Goal: Find specific page/section: Find specific page/section

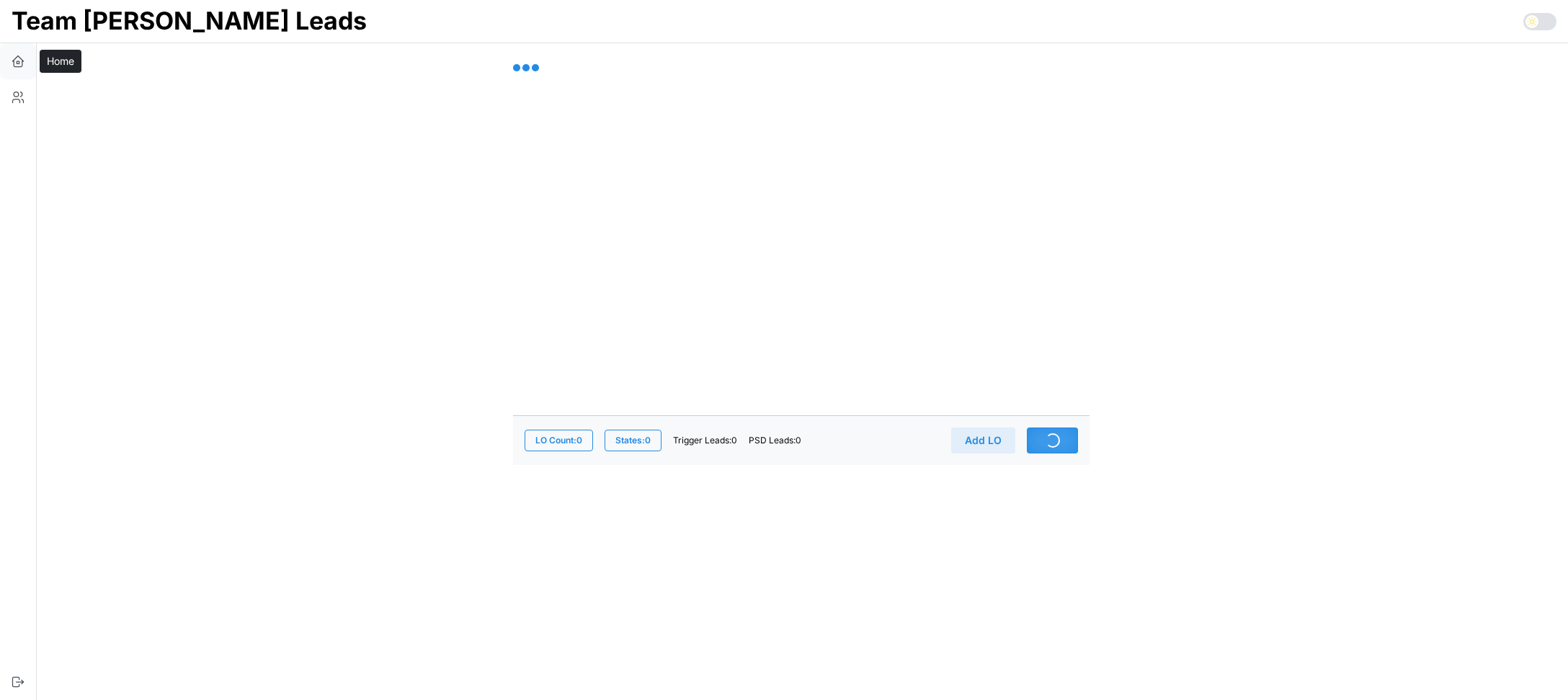
click at [20, 68] on icon "button" at bounding box center [17, 61] width 15 height 15
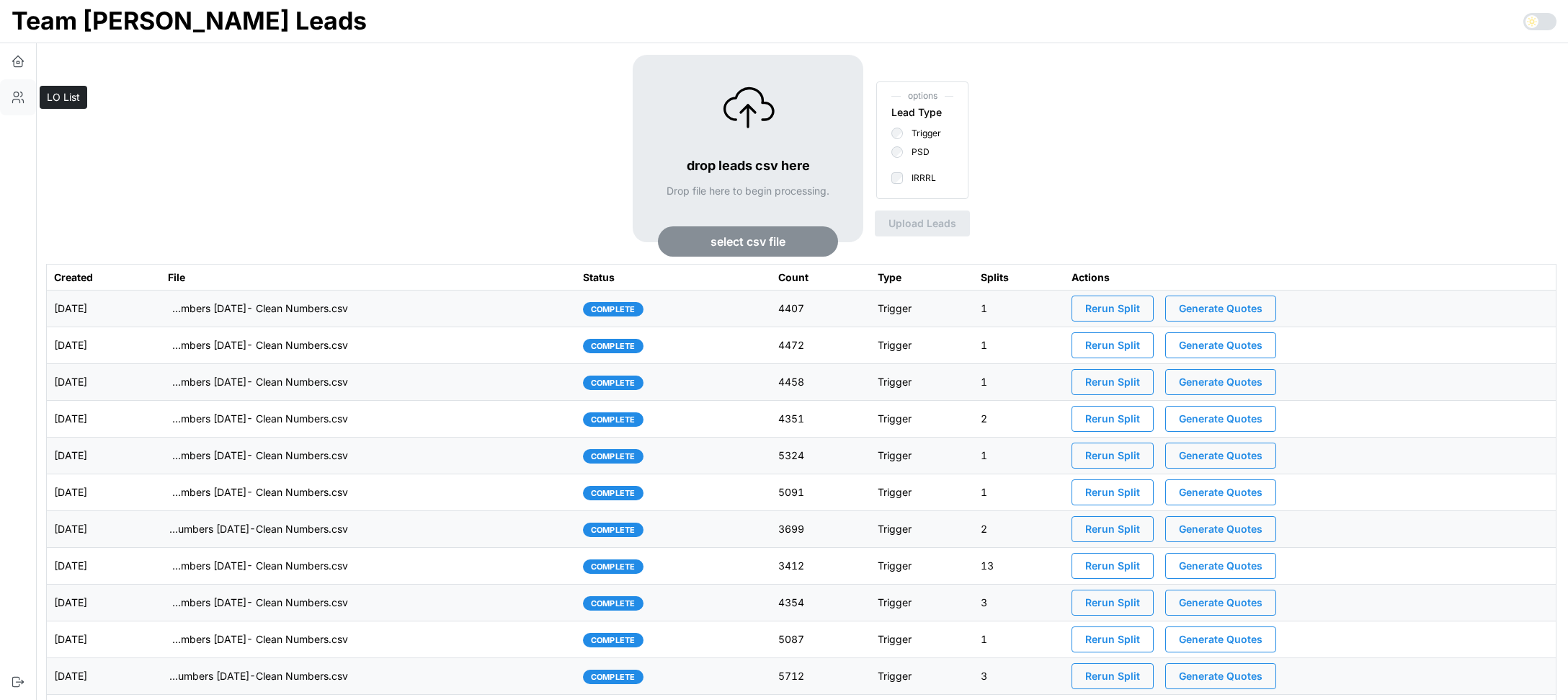
click at [19, 97] on icon "button" at bounding box center [17, 97] width 15 height 15
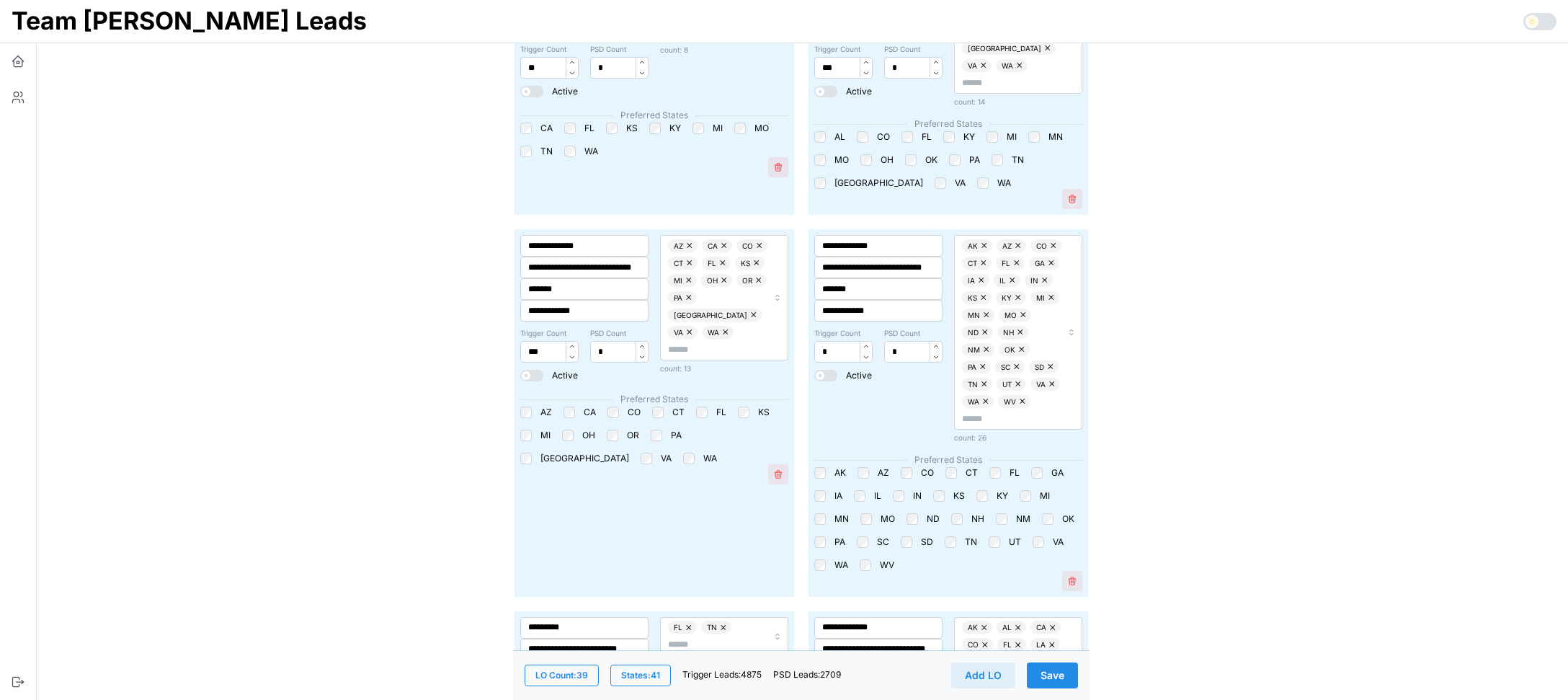
scroll to position [4134, 0]
